Goal: Find contact information: Find contact information

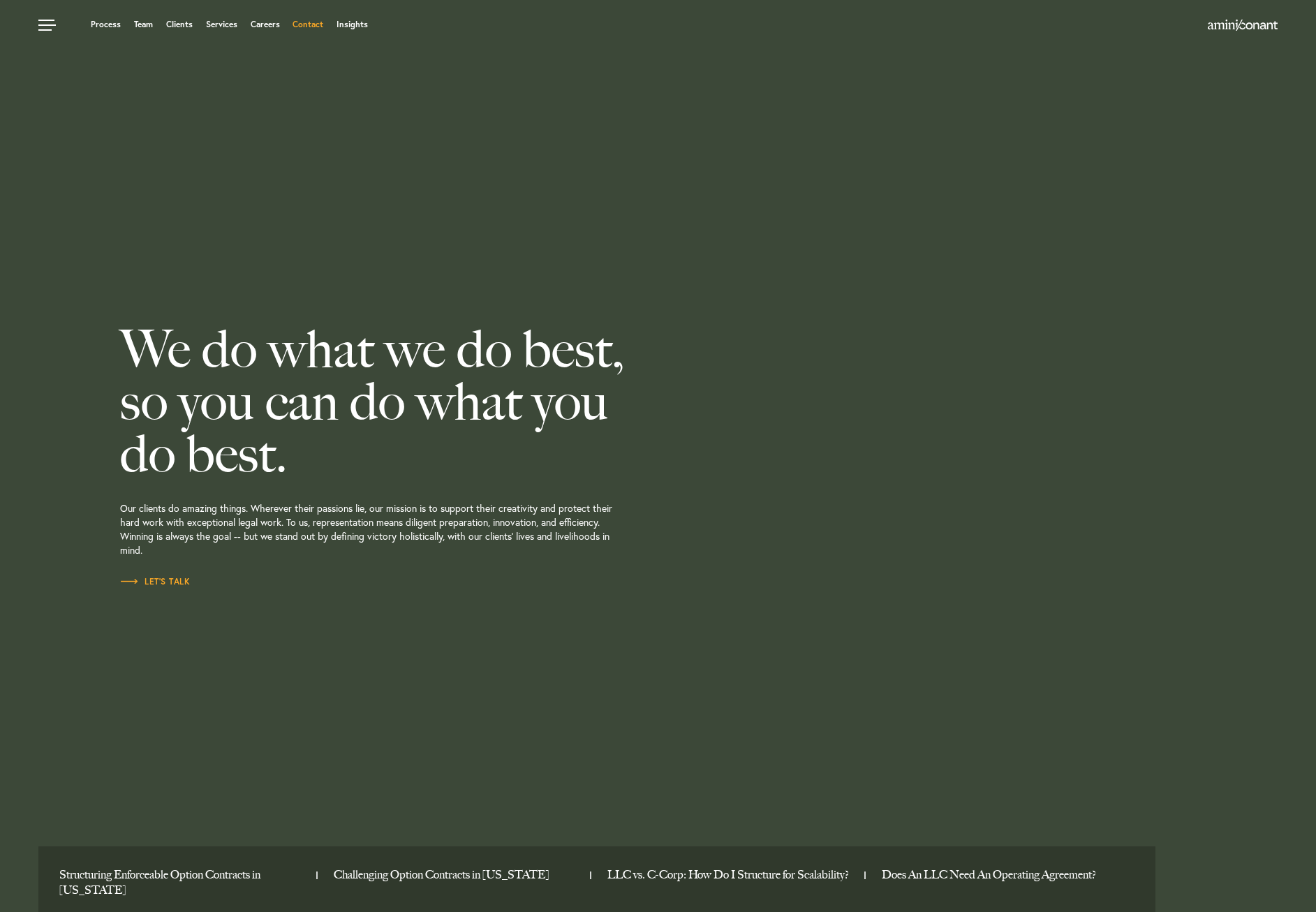
click at [301, 25] on link "Contact" at bounding box center [307, 24] width 30 height 9
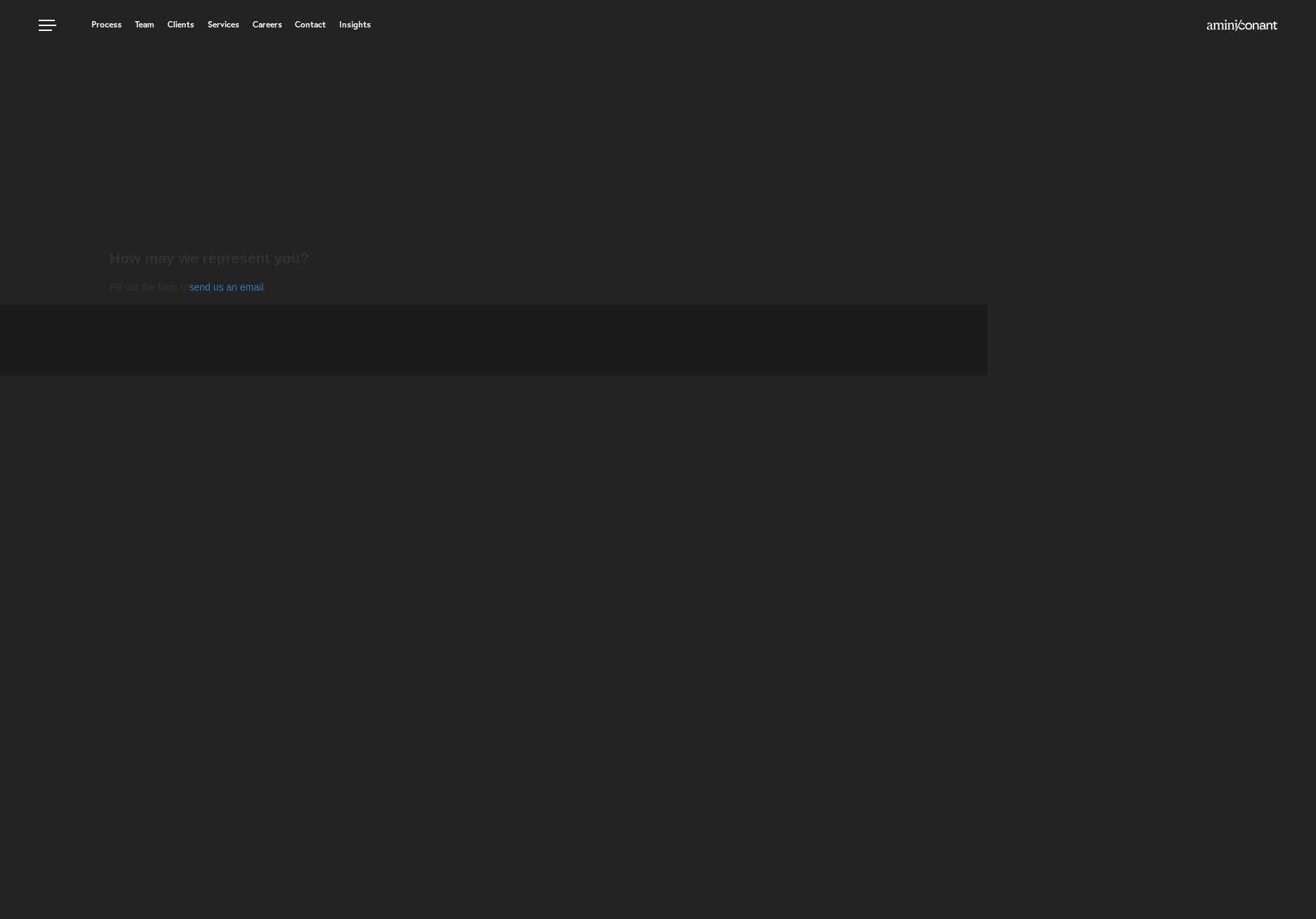
select select "Austin"
select select "Business and Civil Litigation"
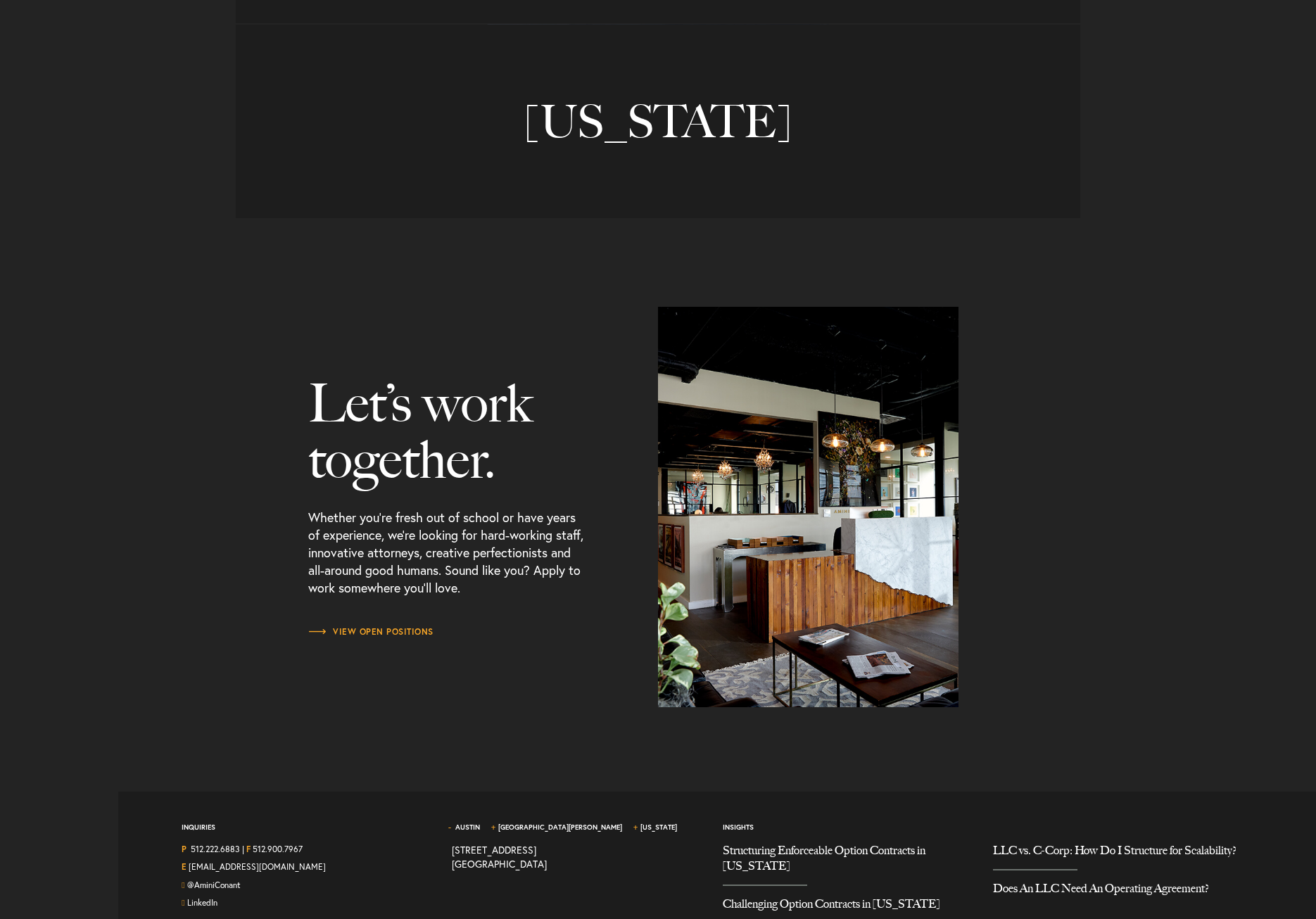
scroll to position [1527, 0]
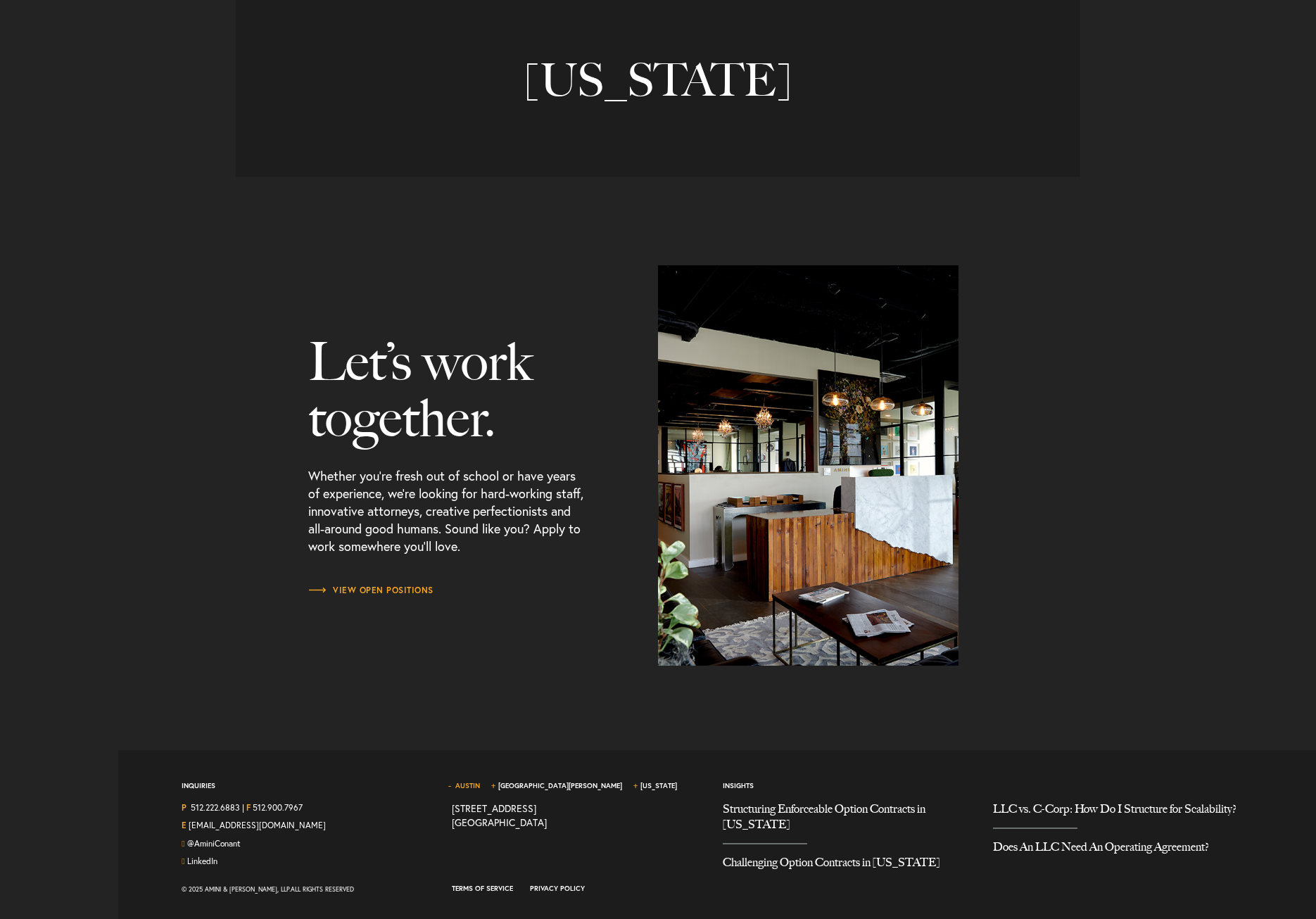
click at [480, 785] on link "Austin" at bounding box center [467, 785] width 25 height 9
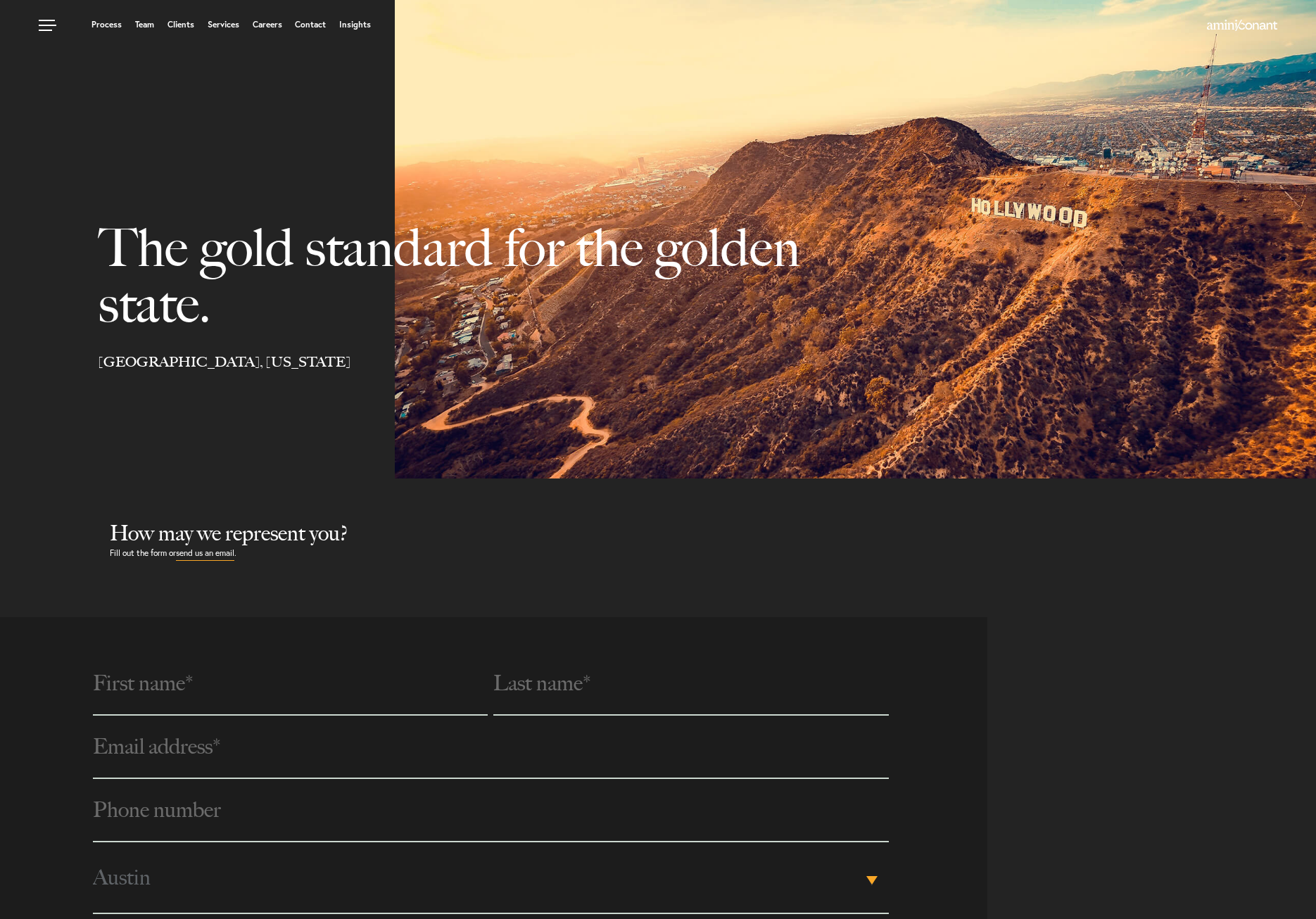
scroll to position [4, 0]
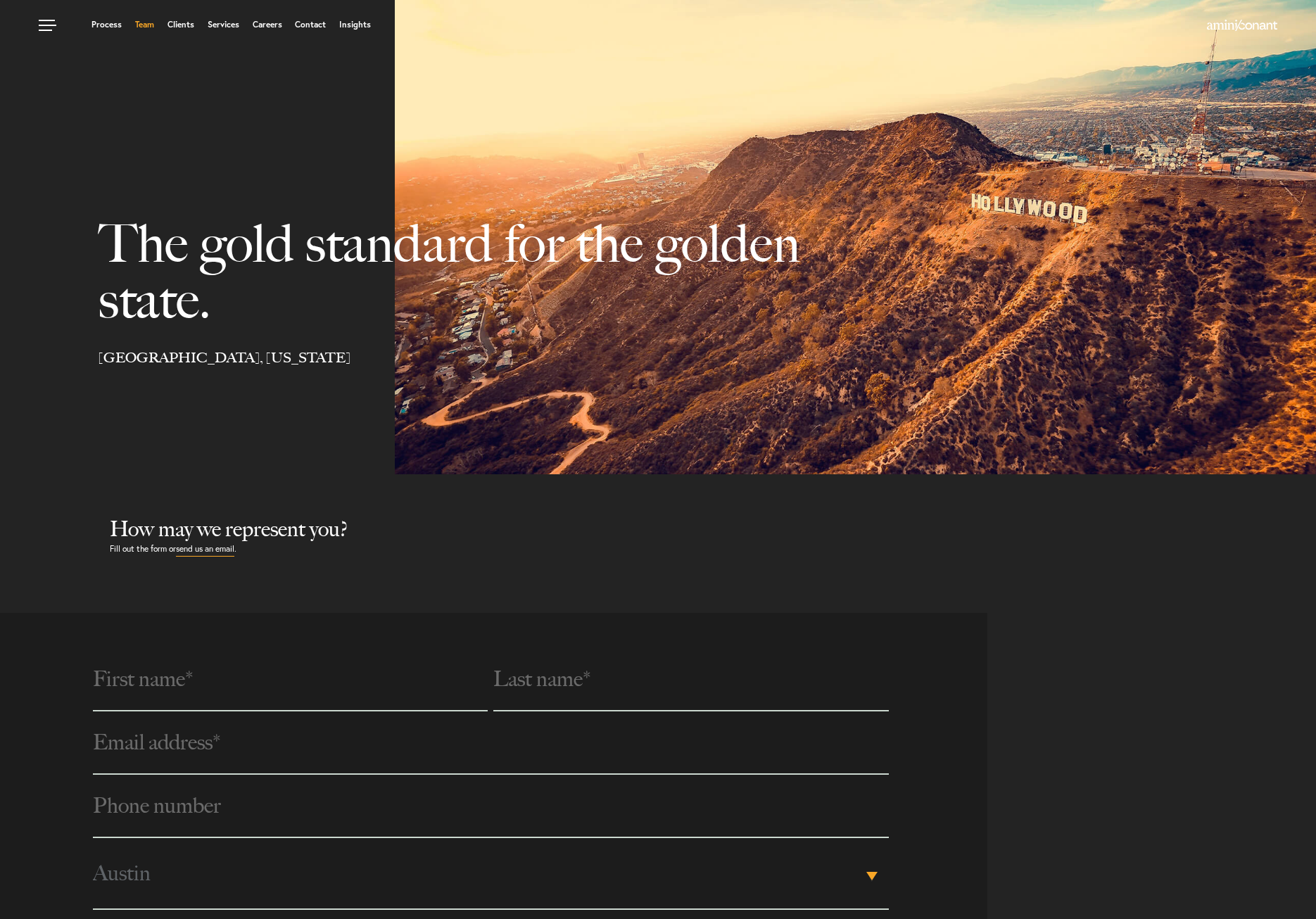
click at [139, 22] on link "Team" at bounding box center [144, 25] width 19 height 9
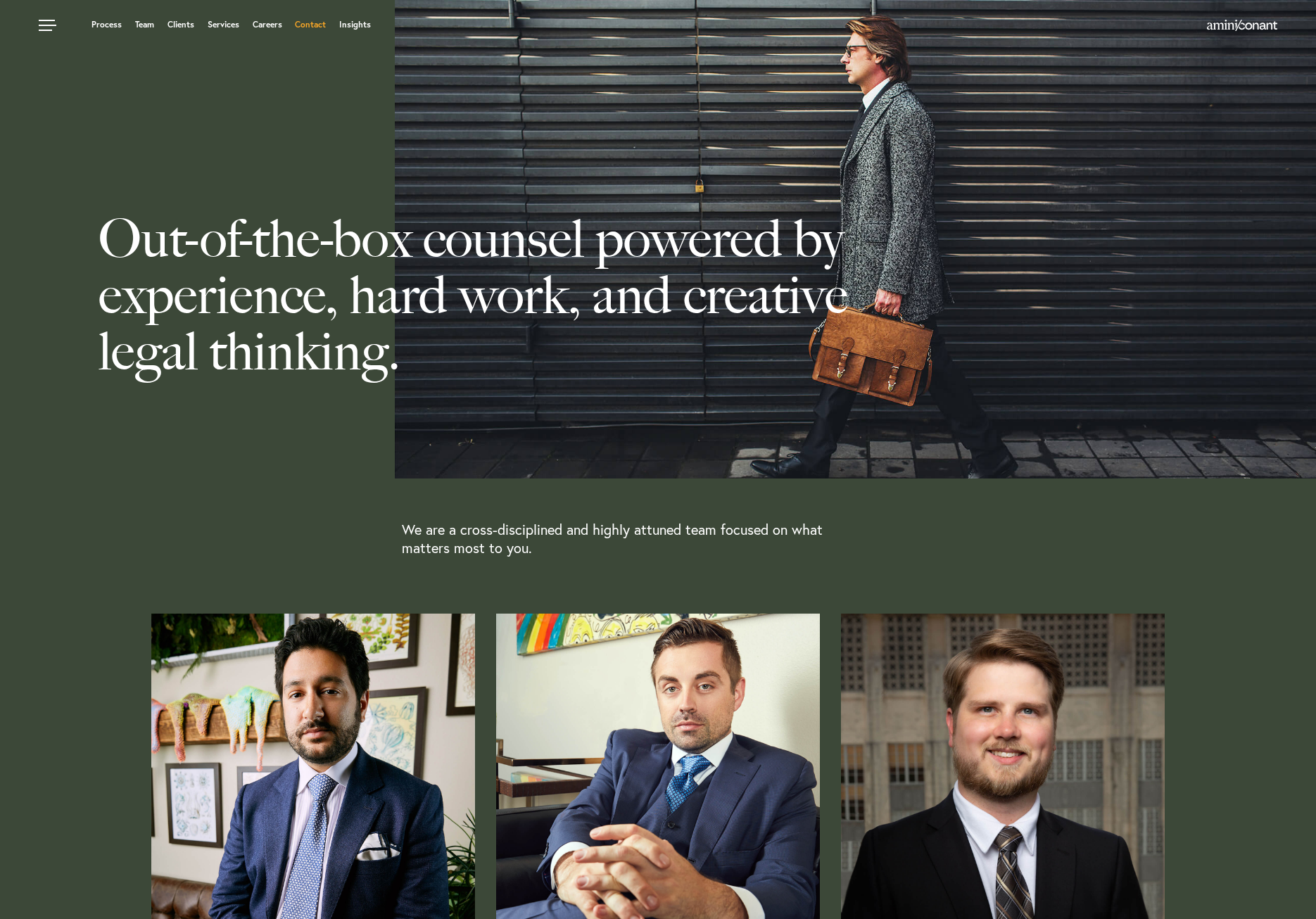
click at [314, 26] on link "Contact" at bounding box center [309, 25] width 31 height 9
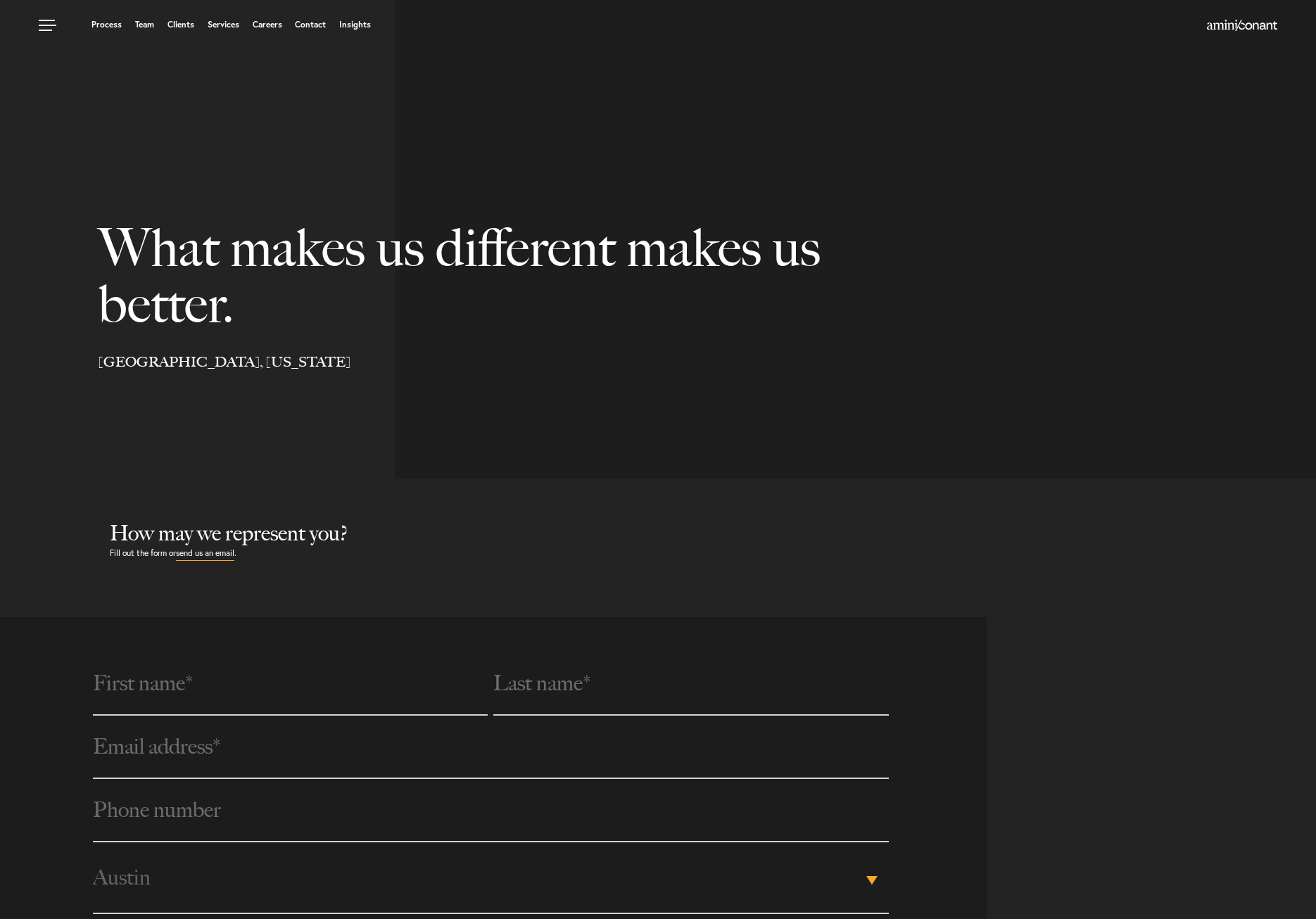
select select "Austin"
select select "Business and Civil Litigation"
